Goal: Information Seeking & Learning: Learn about a topic

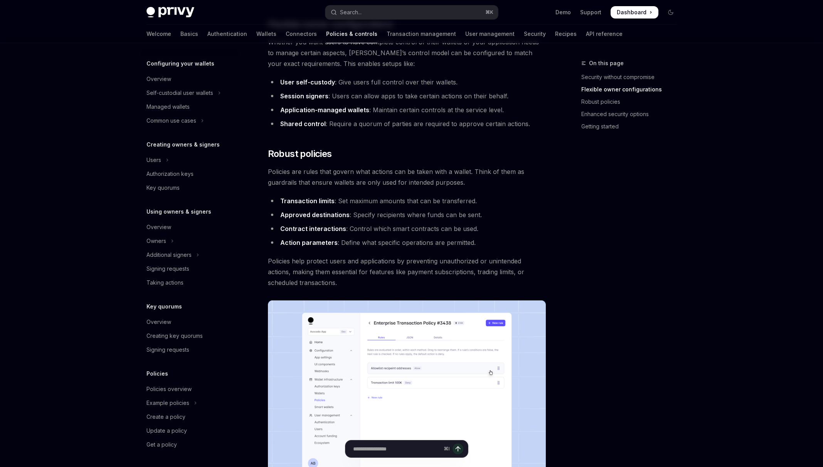
scroll to position [229, 0]
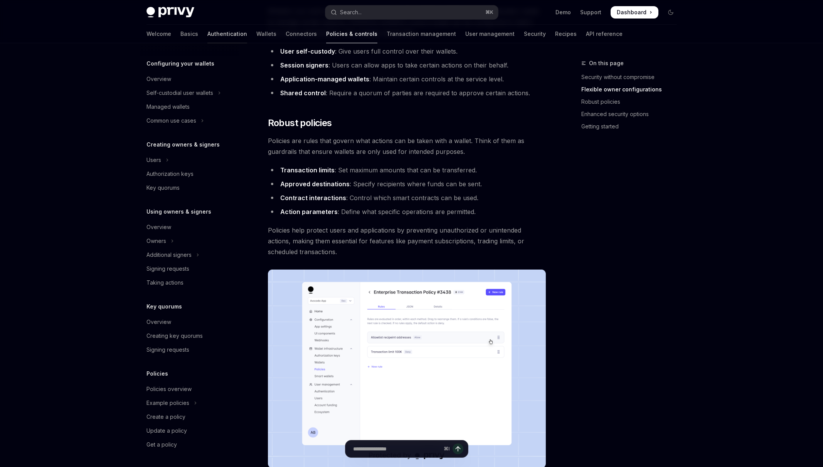
click at [207, 34] on link "Authentication" at bounding box center [227, 34] width 40 height 19
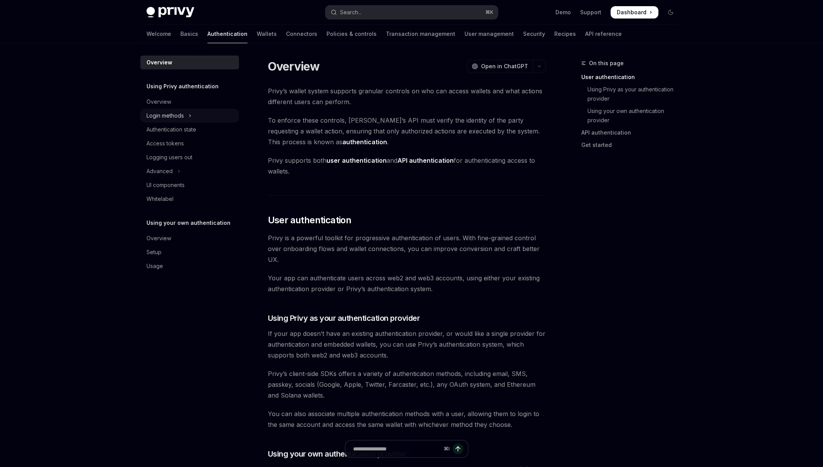
click at [198, 118] on button "Login methods" at bounding box center [189, 116] width 99 height 14
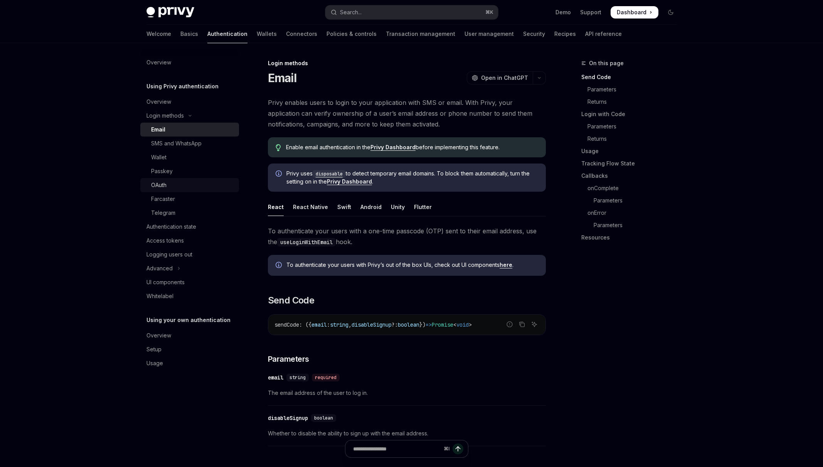
click at [202, 188] on div "OAuth" at bounding box center [192, 184] width 83 height 9
type textarea "*"
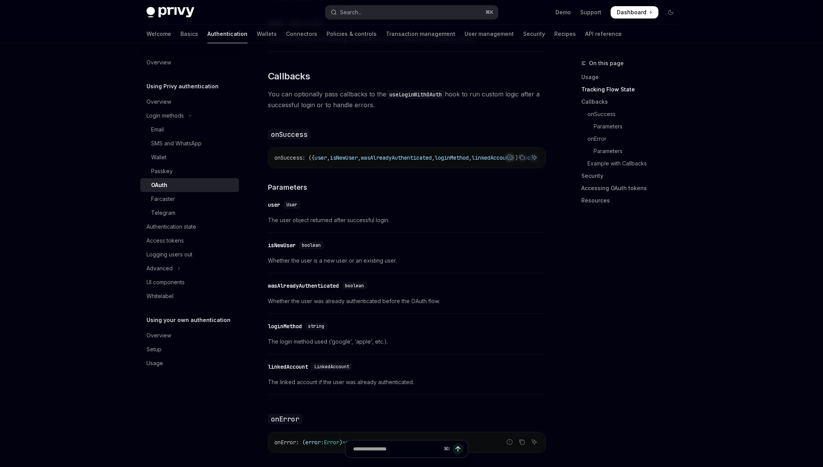
scroll to position [922, 0]
